Goal: Check status: Check status

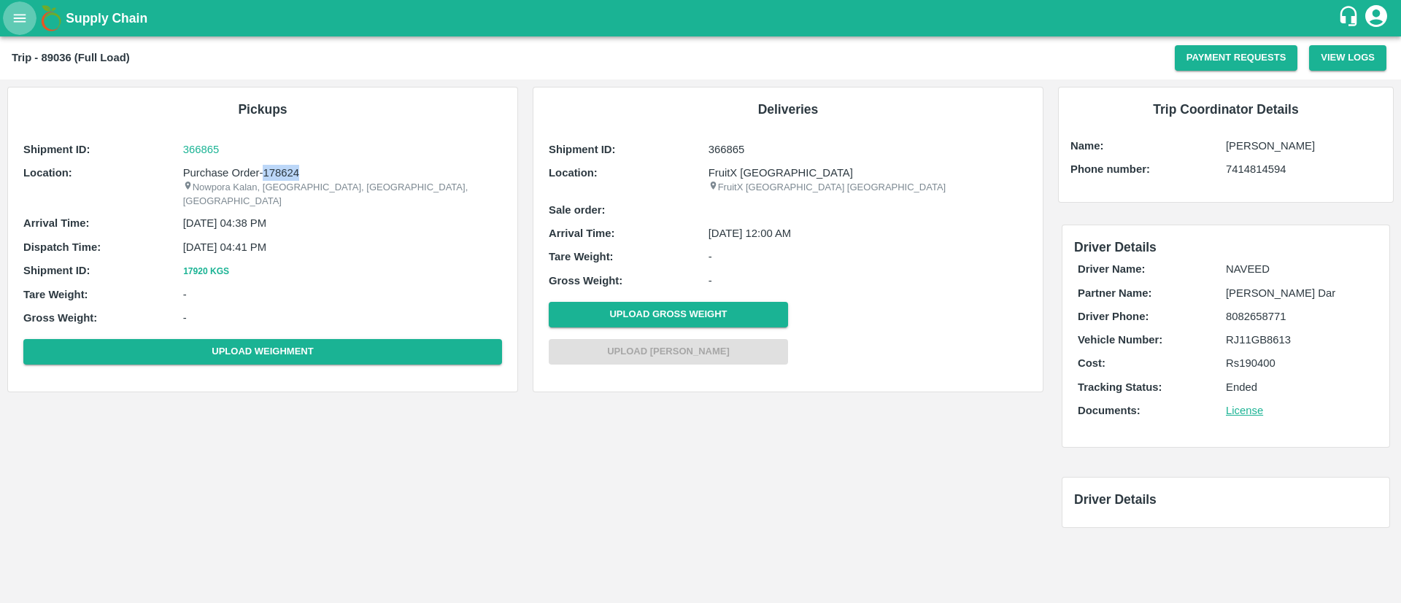
click at [18, 28] on button "open drawer" at bounding box center [20, 18] width 34 height 34
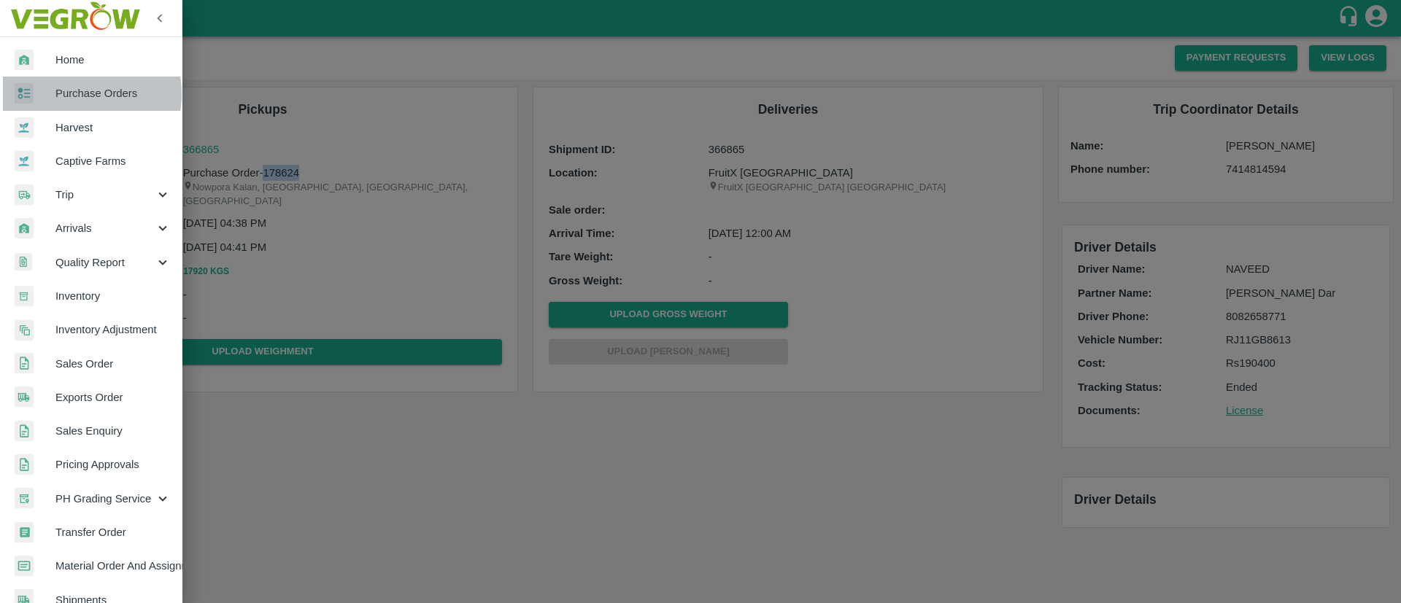
click at [69, 94] on span "Purchase Orders" at bounding box center [112, 93] width 115 height 16
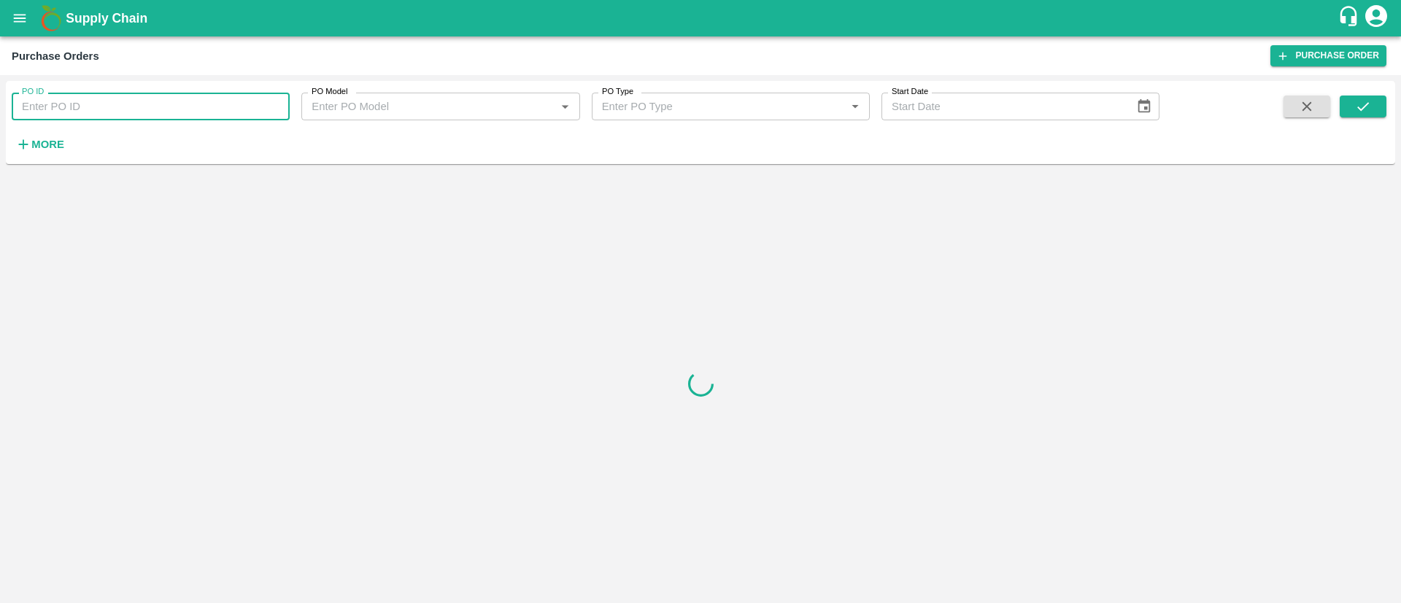
paste input "176977"
click at [58, 101] on input "176977" at bounding box center [151, 107] width 278 height 28
click at [1359, 101] on icon "submit" at bounding box center [1363, 106] width 16 height 16
click at [225, 110] on input "176977" at bounding box center [151, 107] width 278 height 28
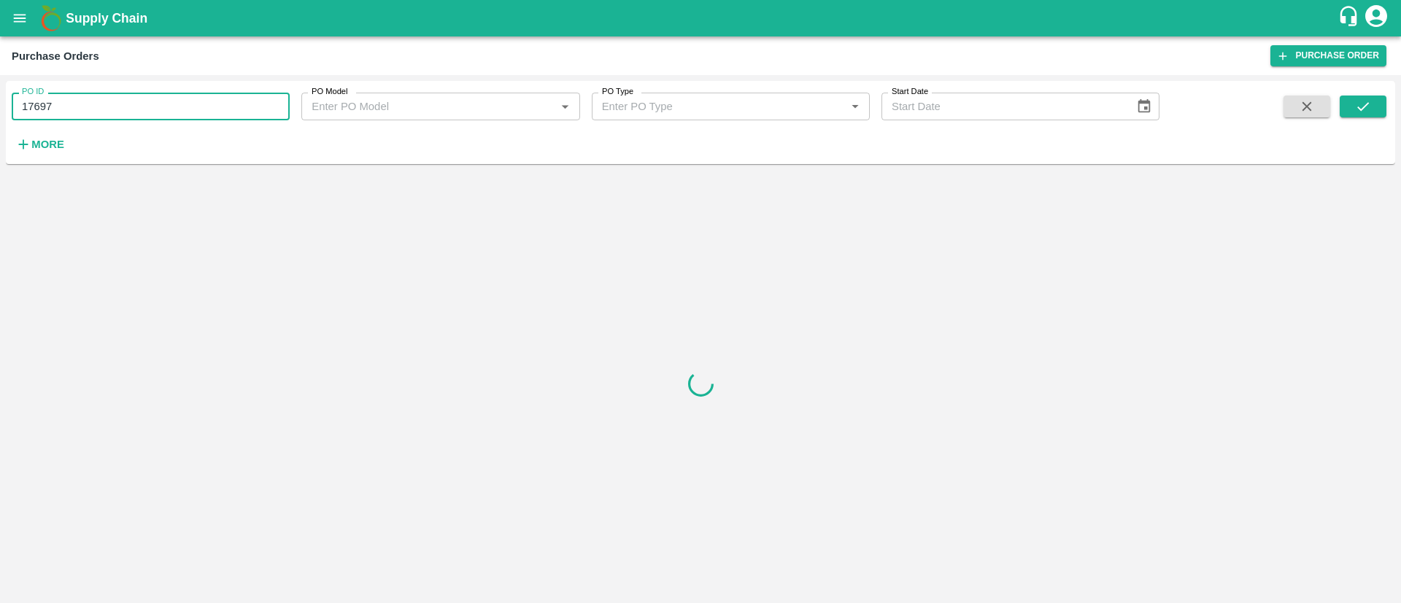
type input "176977"
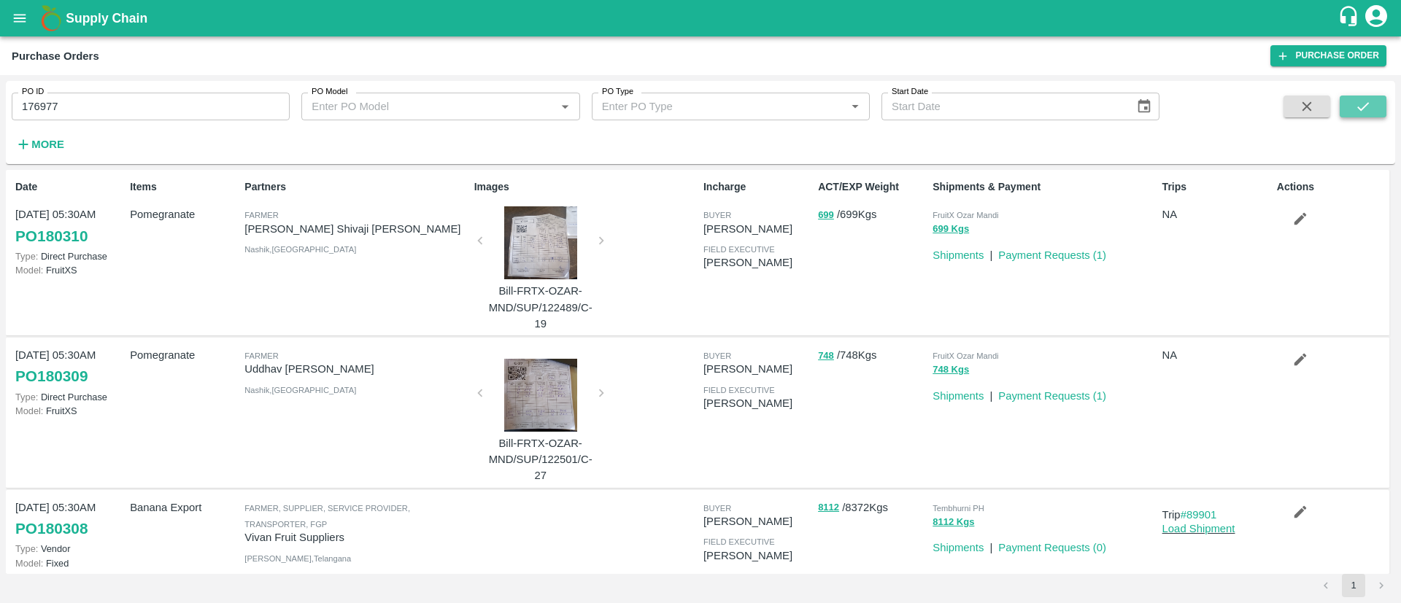
click at [1360, 109] on icon "submit" at bounding box center [1363, 106] width 16 height 16
click at [135, 112] on input "176977" at bounding box center [151, 107] width 278 height 28
paste input "text"
click at [135, 112] on input "176977" at bounding box center [151, 107] width 278 height 28
type input "172245"
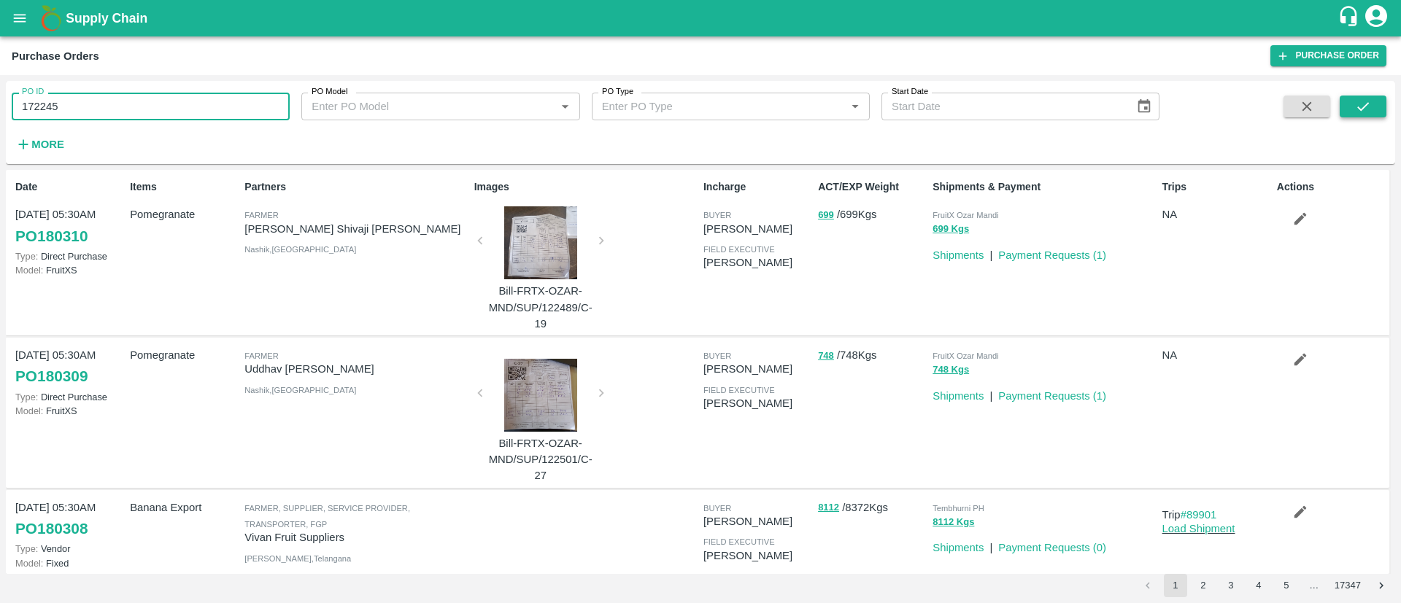
click at [1359, 107] on icon "submit" at bounding box center [1363, 106] width 16 height 16
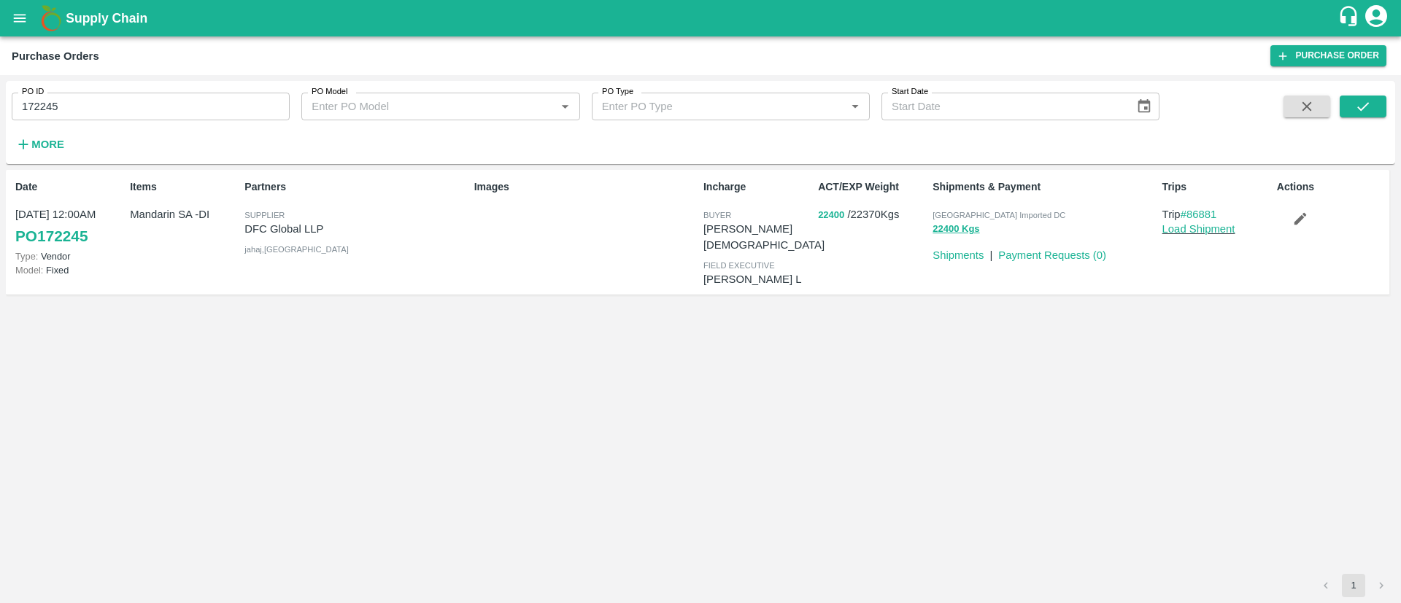
click at [825, 212] on button "22400" at bounding box center [831, 215] width 26 height 17
